Goal: Contribute content: Contribute content

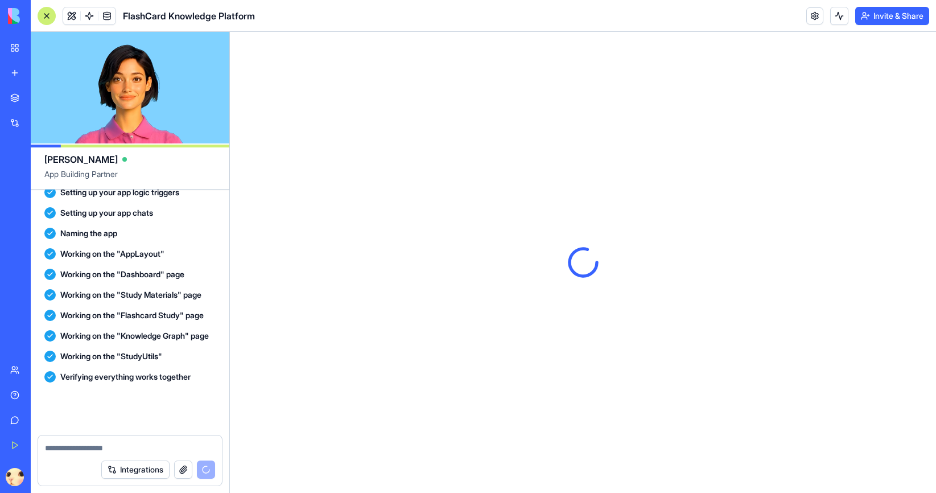
scroll to position [474, 0]
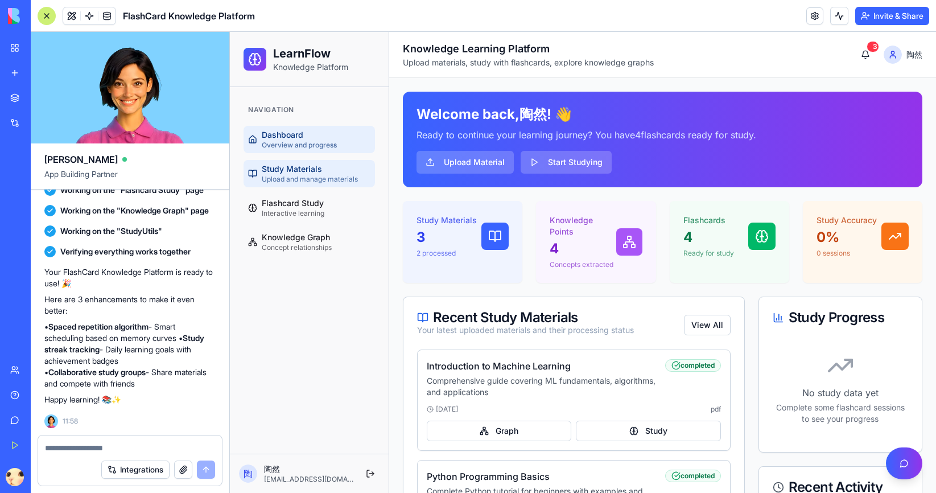
click at [316, 166] on span "Study Materials" at bounding box center [292, 168] width 60 height 11
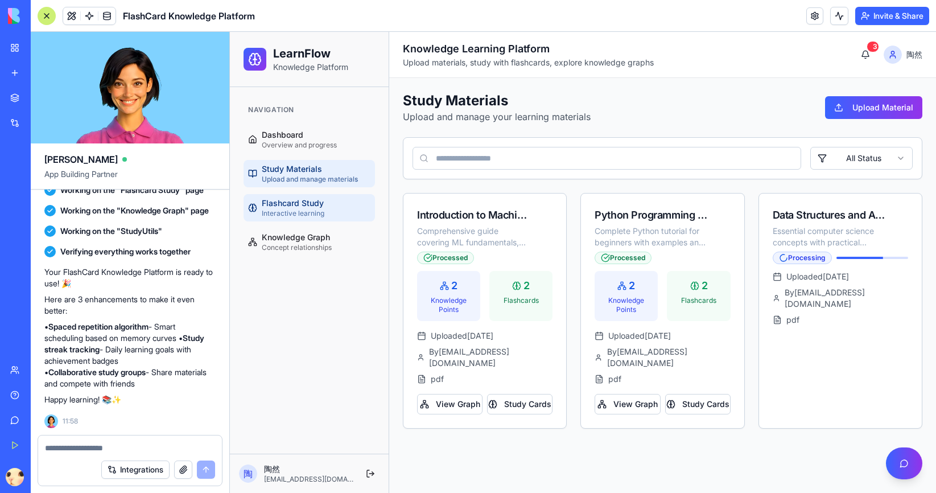
click at [294, 201] on span "Flashcard Study" at bounding box center [293, 202] width 62 height 11
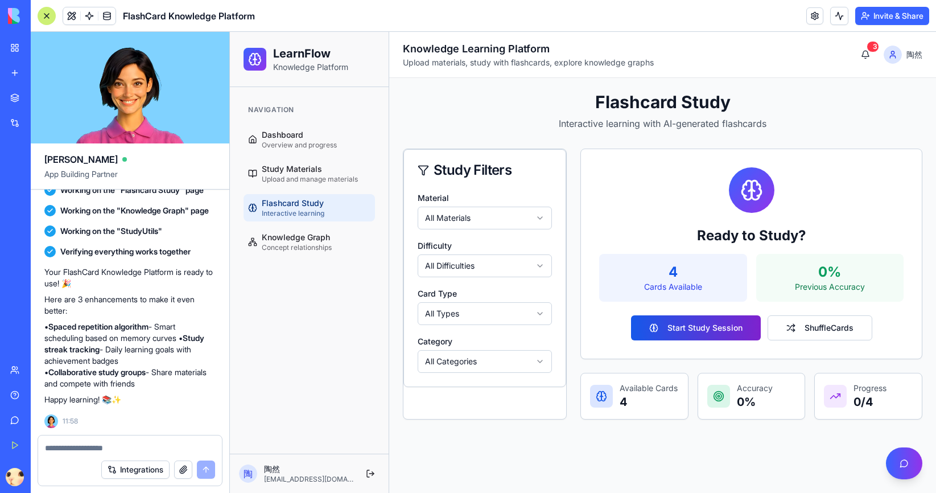
click at [648, 324] on button "Start Study Session" at bounding box center [696, 327] width 130 height 25
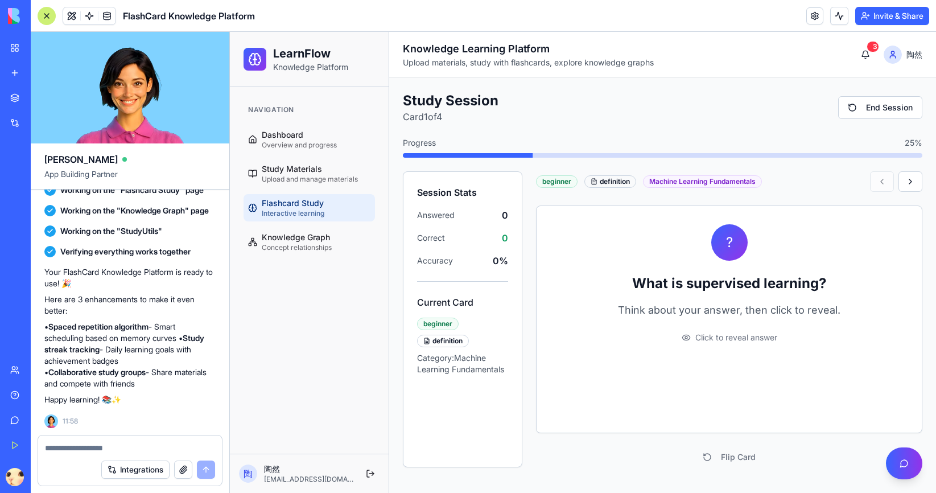
click at [734, 332] on span "Click to reveal answer" at bounding box center [736, 337] width 82 height 11
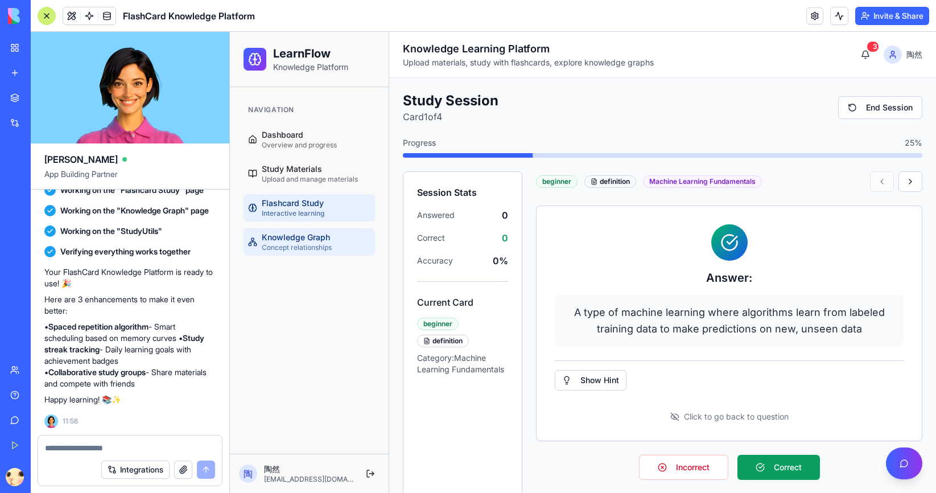
click at [309, 251] on span "Concept relationships" at bounding box center [297, 247] width 70 height 9
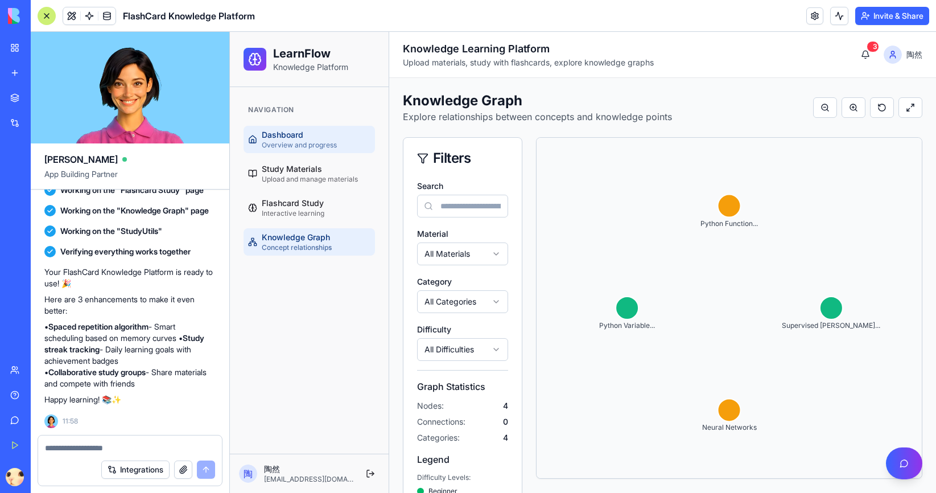
click at [312, 140] on div "Dashboard Overview and progress" at bounding box center [299, 139] width 75 height 20
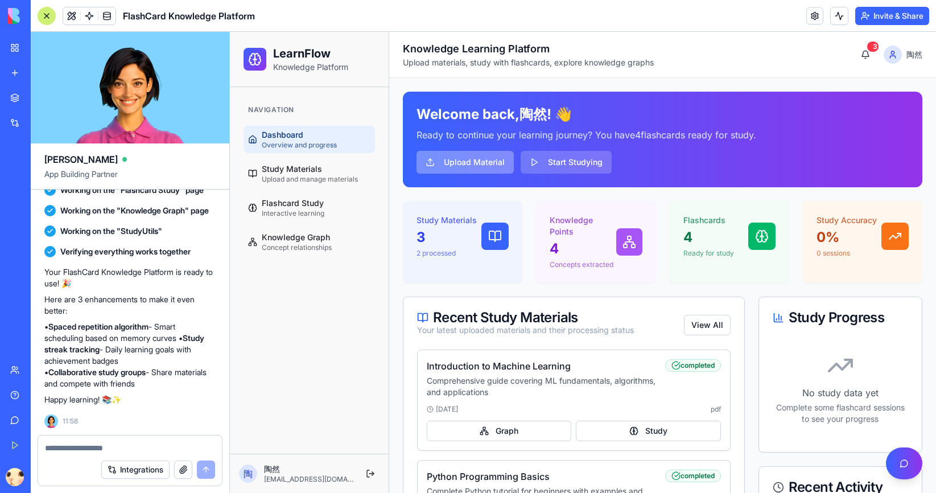
click at [495, 161] on button "Upload Material" at bounding box center [465, 162] width 97 height 23
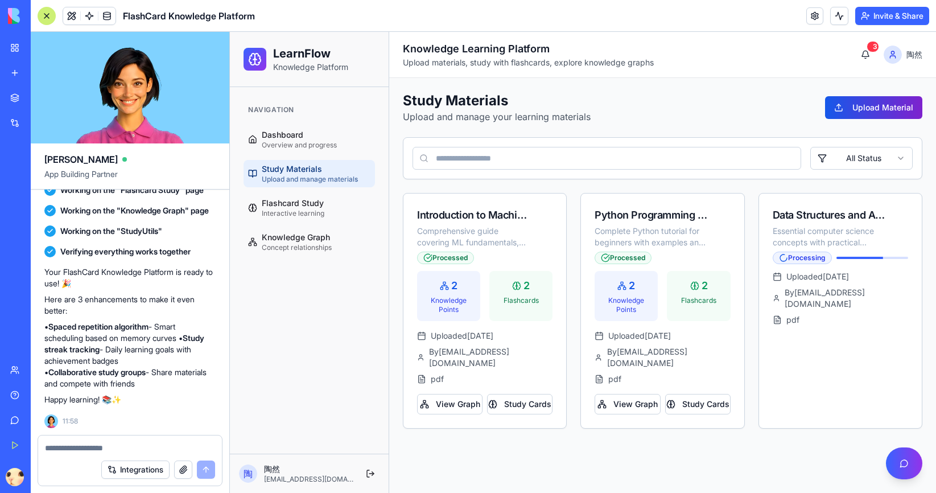
click at [859, 108] on button "Upload Material" at bounding box center [873, 107] width 97 height 23
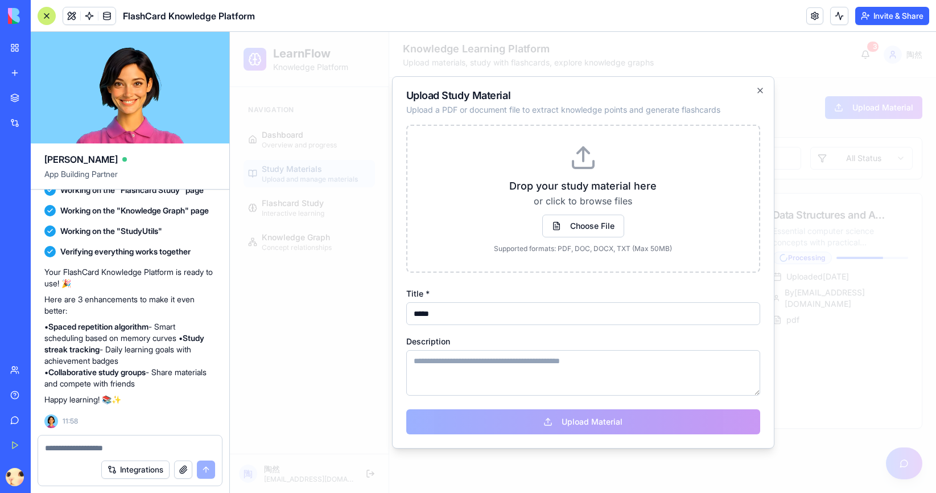
type input "*****"
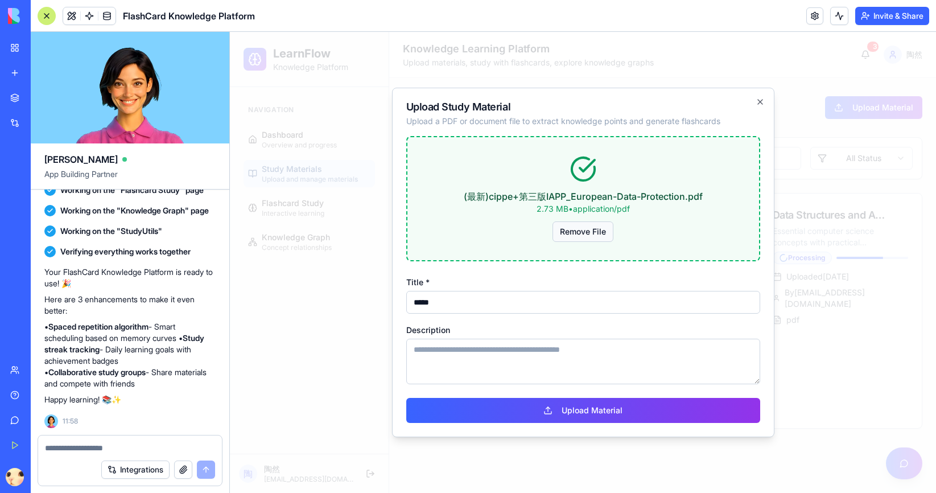
click at [585, 237] on button "Remove File" at bounding box center [583, 231] width 61 height 20
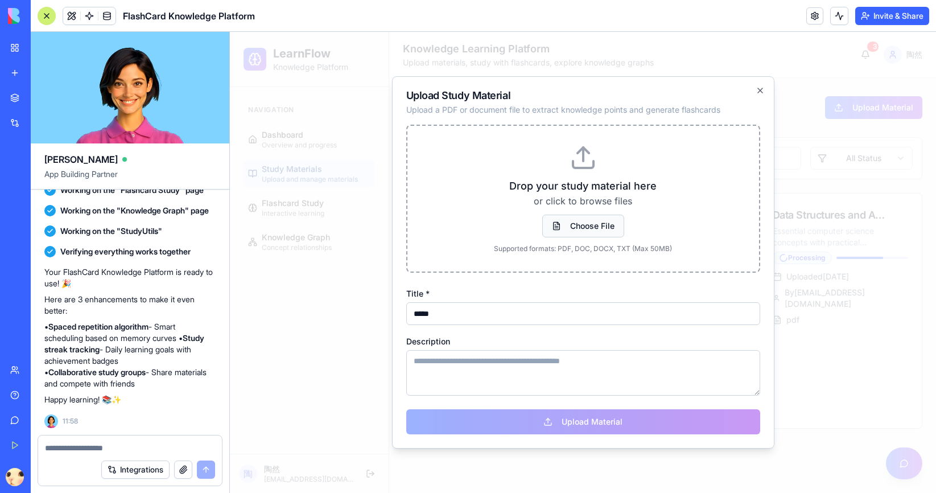
click at [587, 221] on span "Choose File" at bounding box center [583, 226] width 82 height 23
click at [230, 32] on input "Choose File" at bounding box center [230, 32] width 0 height 0
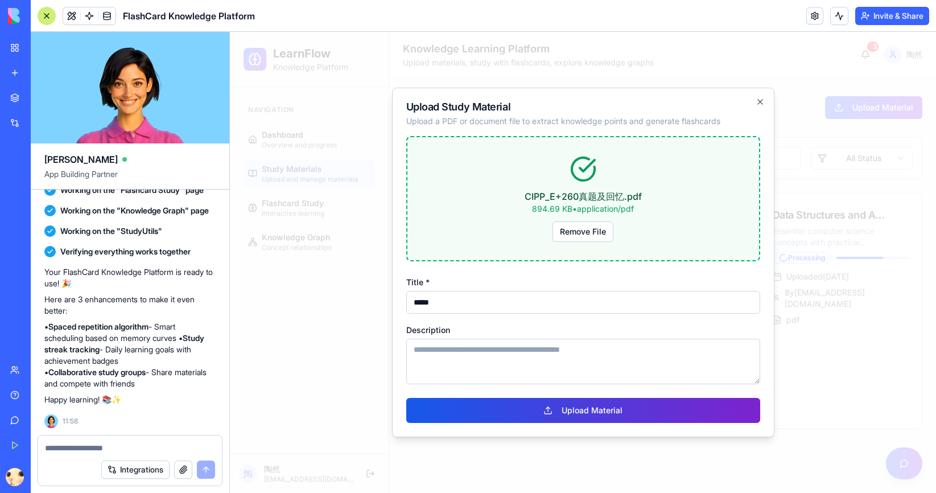
click at [589, 408] on button "Upload Material" at bounding box center [583, 410] width 354 height 25
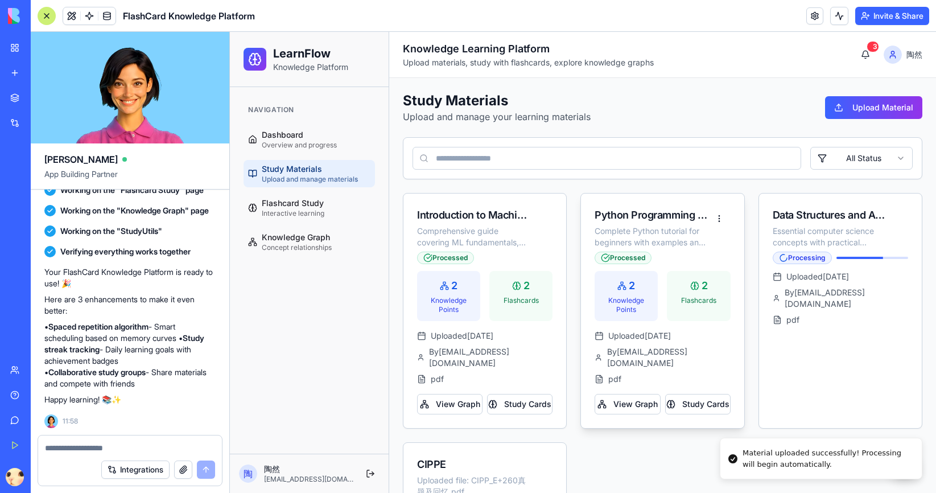
scroll to position [98, 0]
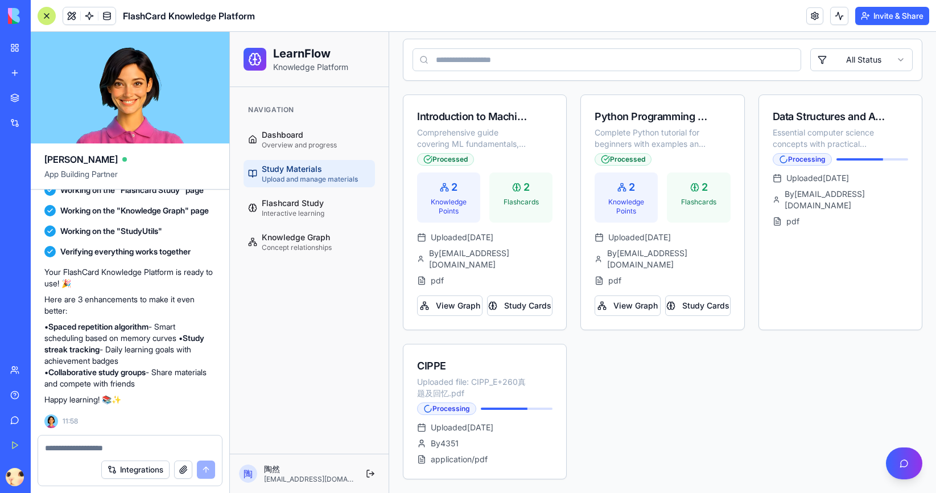
click at [228, 387] on div "A knowledge learning platform with the interaction of flash cards. After the us…" at bounding box center [130, 86] width 199 height 697
click at [304, 216] on span "Interactive learning" at bounding box center [293, 213] width 63 height 9
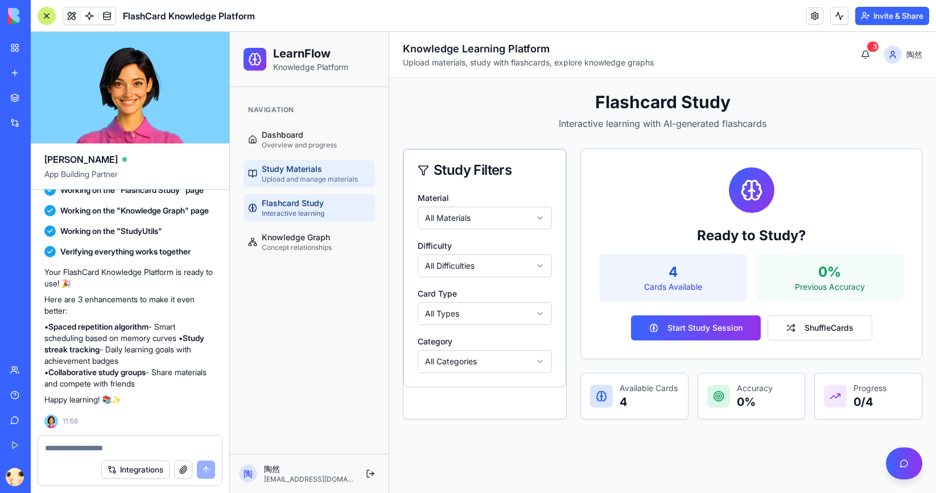
click at [310, 186] on link "Study Materials Upload and manage materials" at bounding box center [309, 173] width 131 height 27
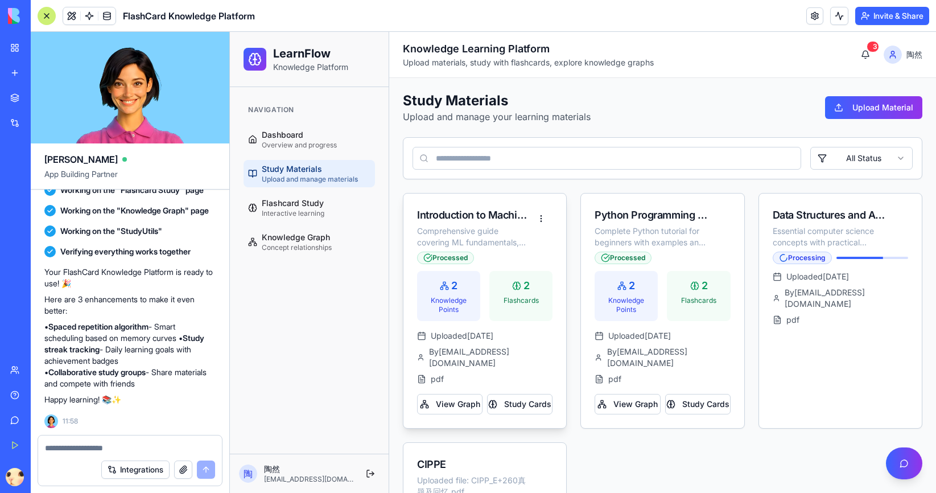
scroll to position [98, 0]
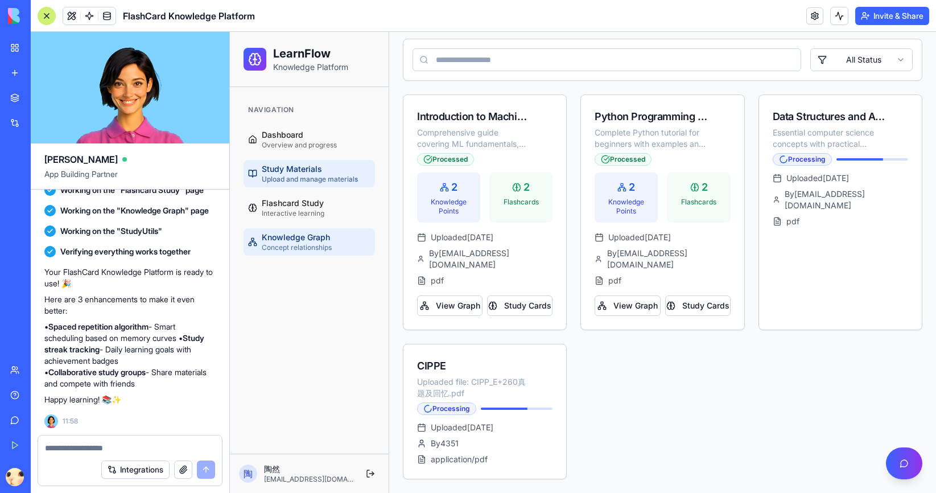
click at [318, 233] on span "Knowledge Graph" at bounding box center [296, 237] width 68 height 11
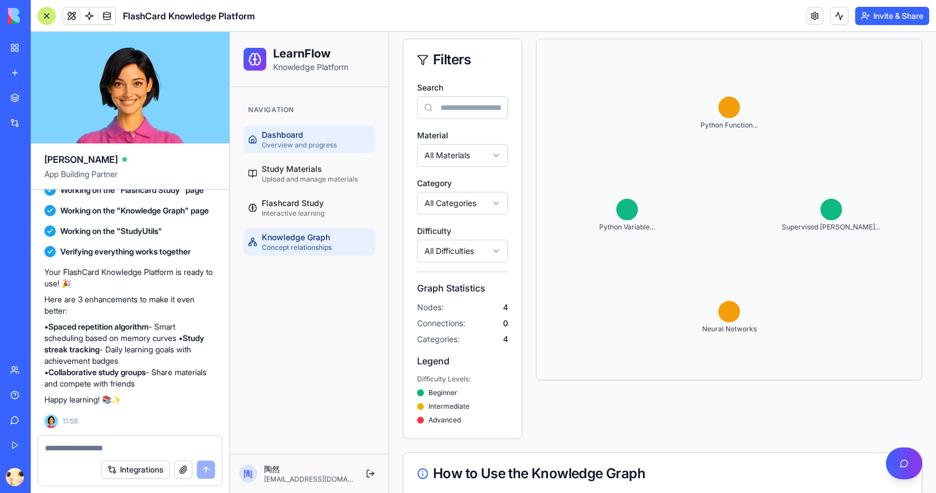
click at [331, 143] on span "Overview and progress" at bounding box center [299, 145] width 75 height 9
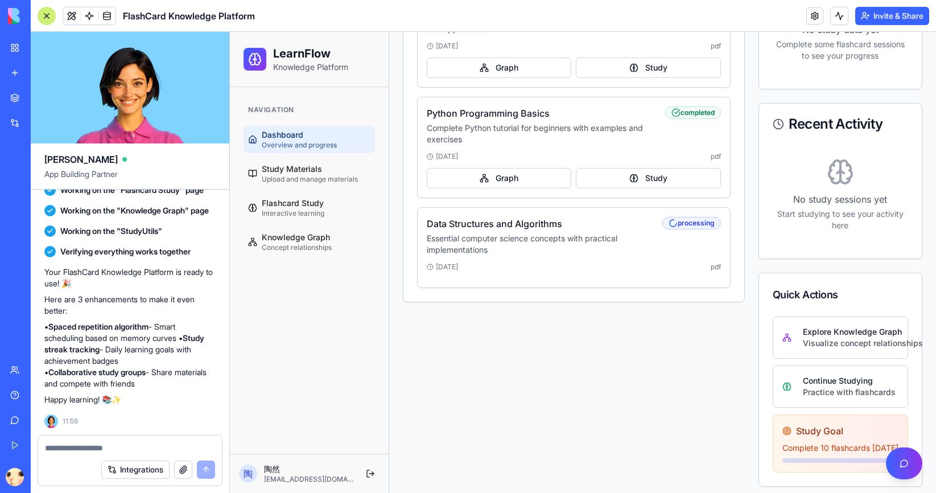
scroll to position [371, 0]
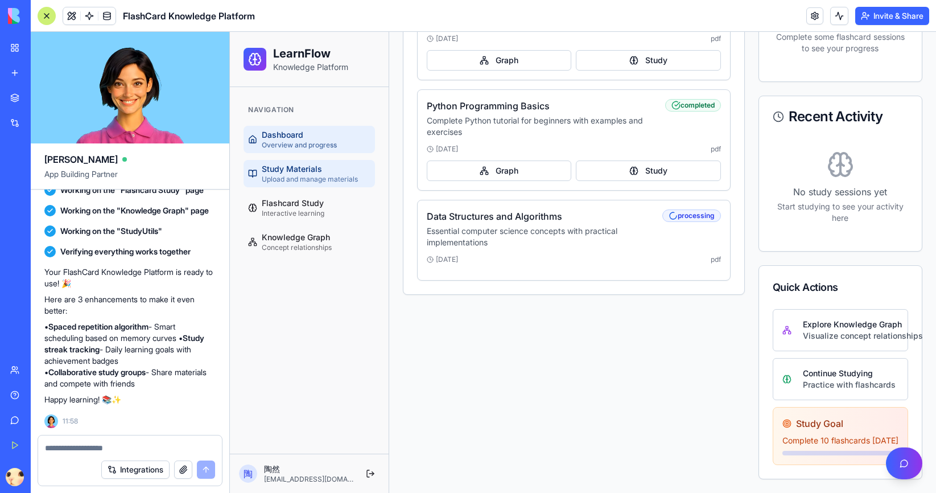
click at [295, 162] on link "Study Materials Upload and manage materials" at bounding box center [309, 173] width 131 height 27
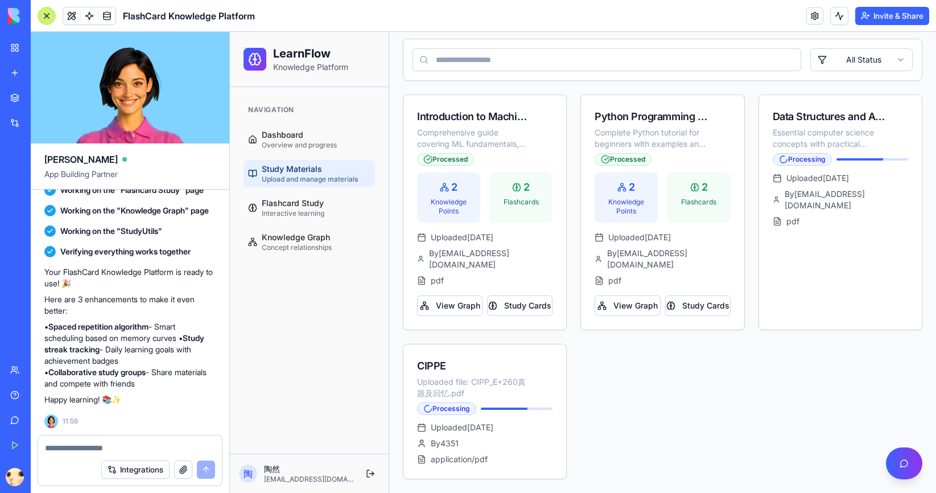
scroll to position [98, 0]
click at [513, 408] on div at bounding box center [492, 409] width 72 height 2
click at [822, 126] on div "Data Structures and Algorithms Essential computer science concepts with practic…" at bounding box center [829, 129] width 113 height 41
